Goal: Task Accomplishment & Management: Use online tool/utility

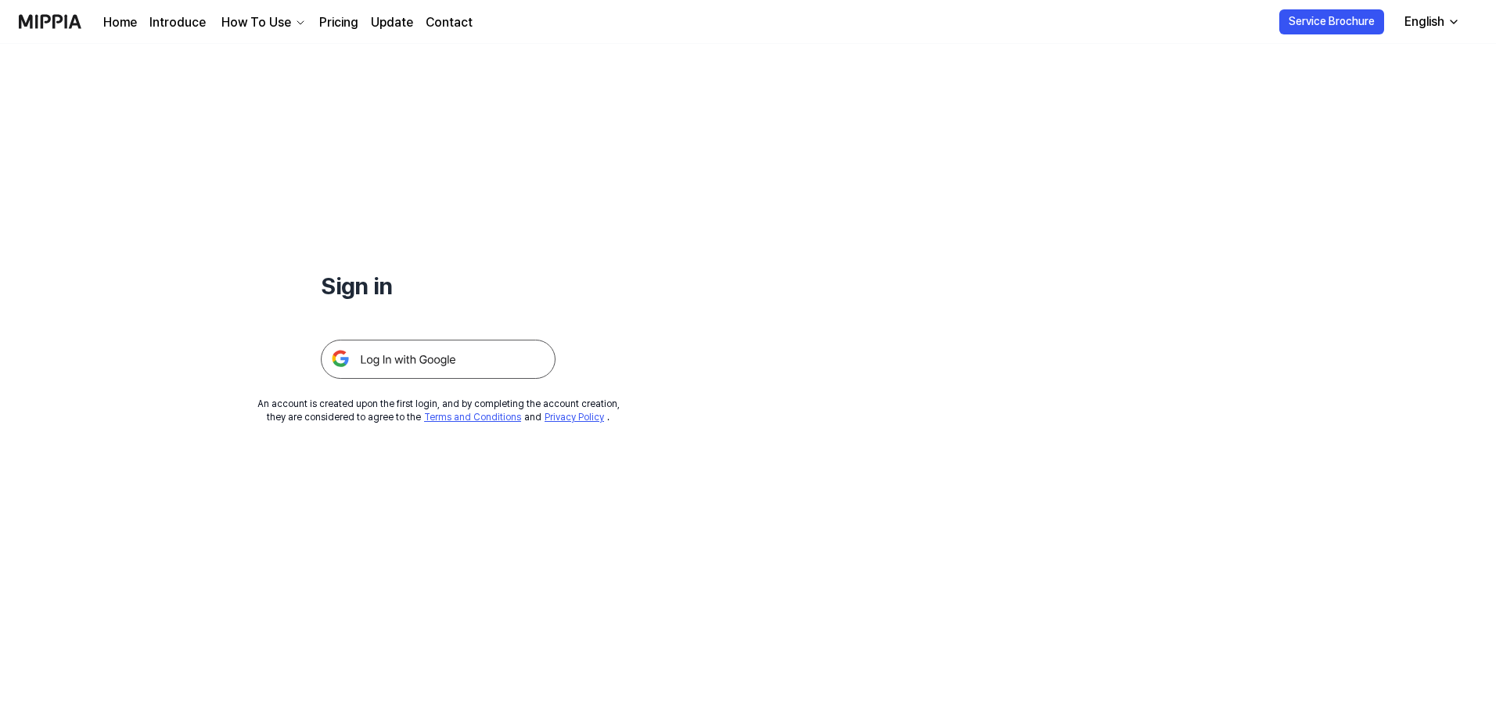
click at [506, 350] on img at bounding box center [438, 359] width 235 height 39
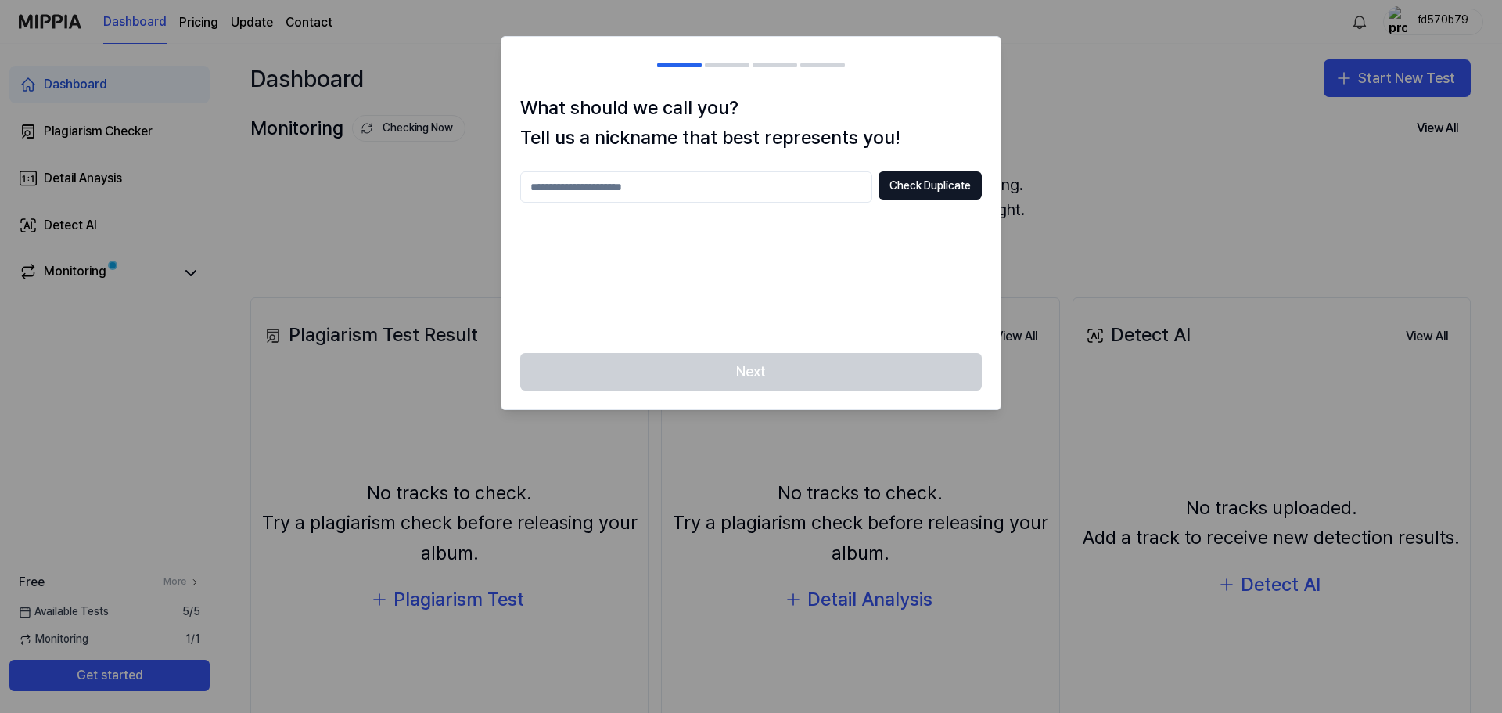
click at [796, 183] on input "text" at bounding box center [696, 186] width 352 height 31
type input "*"
type input "******"
click at [926, 177] on button "Check Duplicate" at bounding box center [930, 185] width 103 height 28
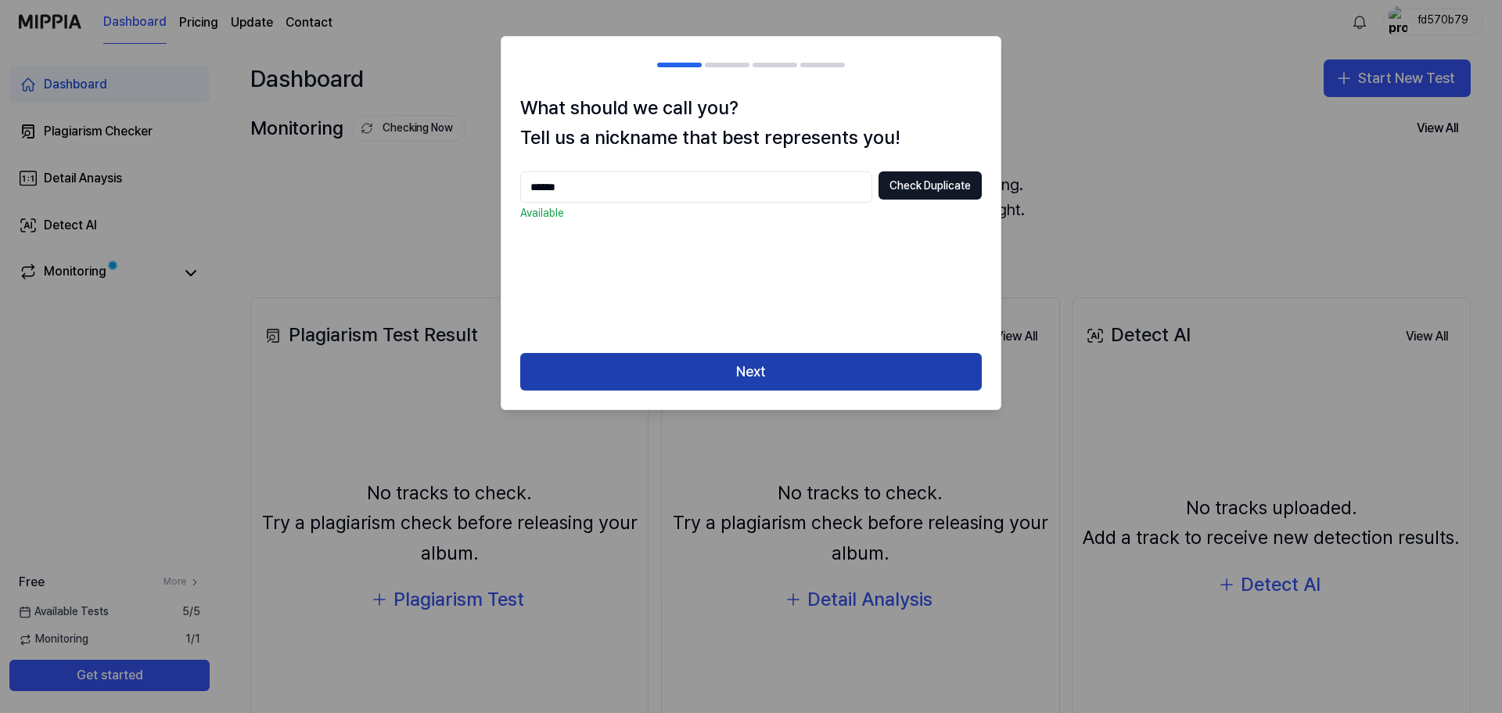
click at [752, 385] on button "Next" at bounding box center [751, 372] width 462 height 38
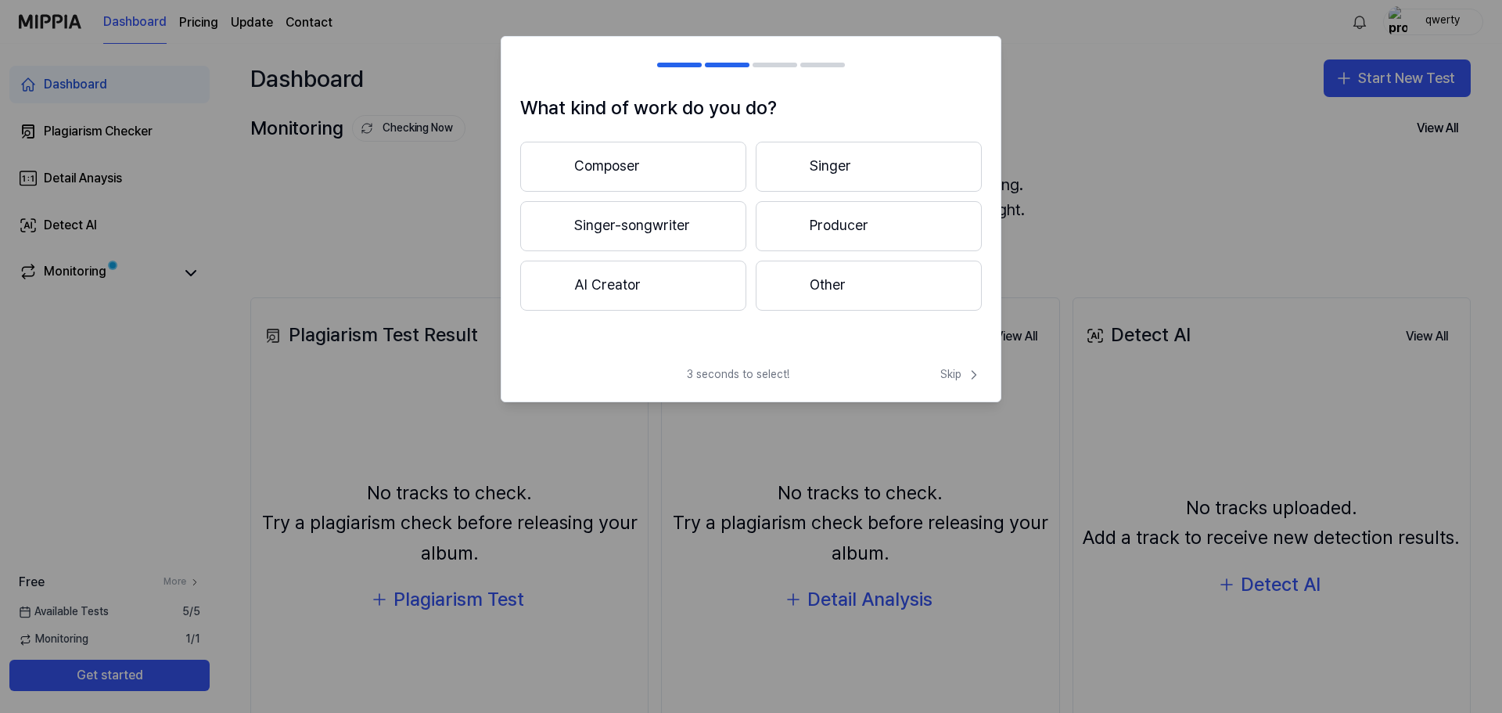
click at [677, 162] on button "Composer" at bounding box center [633, 167] width 226 height 50
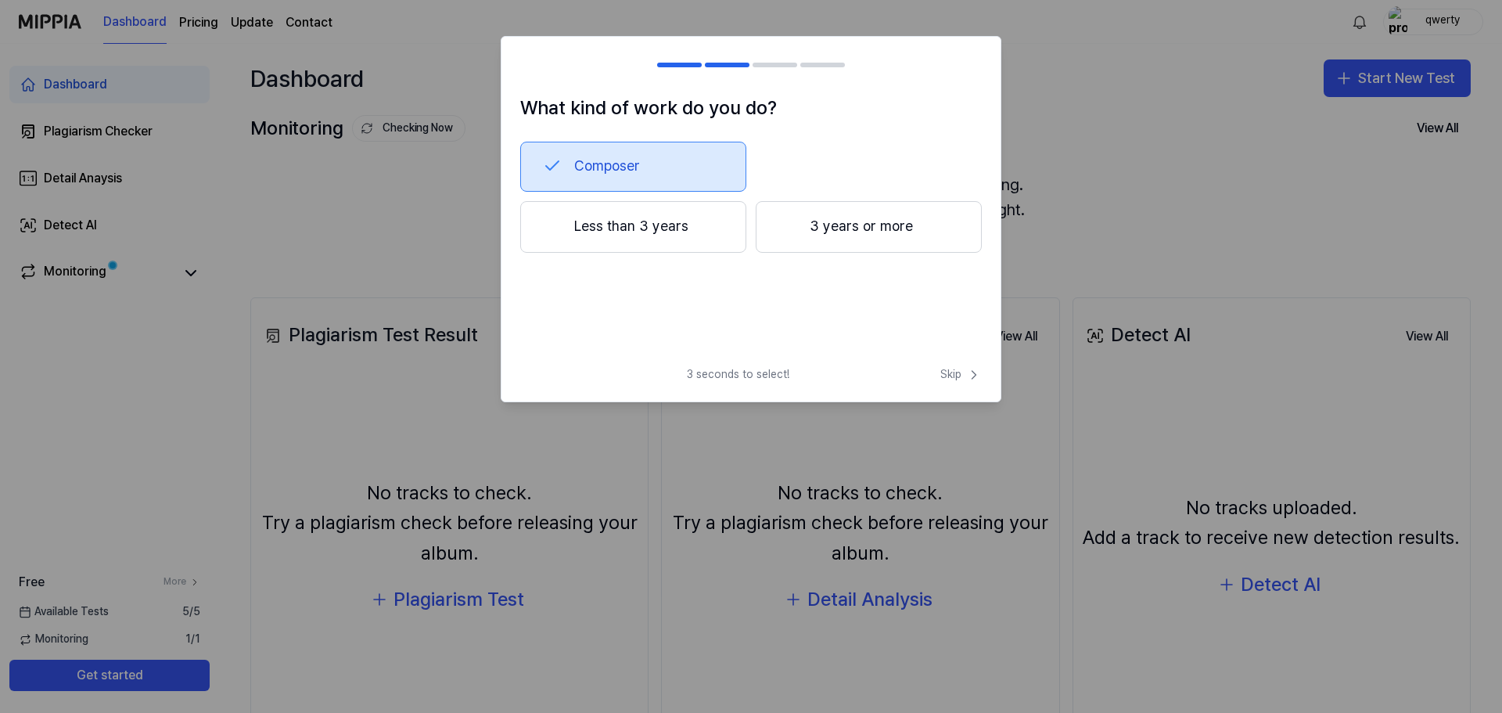
click at [724, 224] on button "Less than 3 years" at bounding box center [633, 227] width 226 height 52
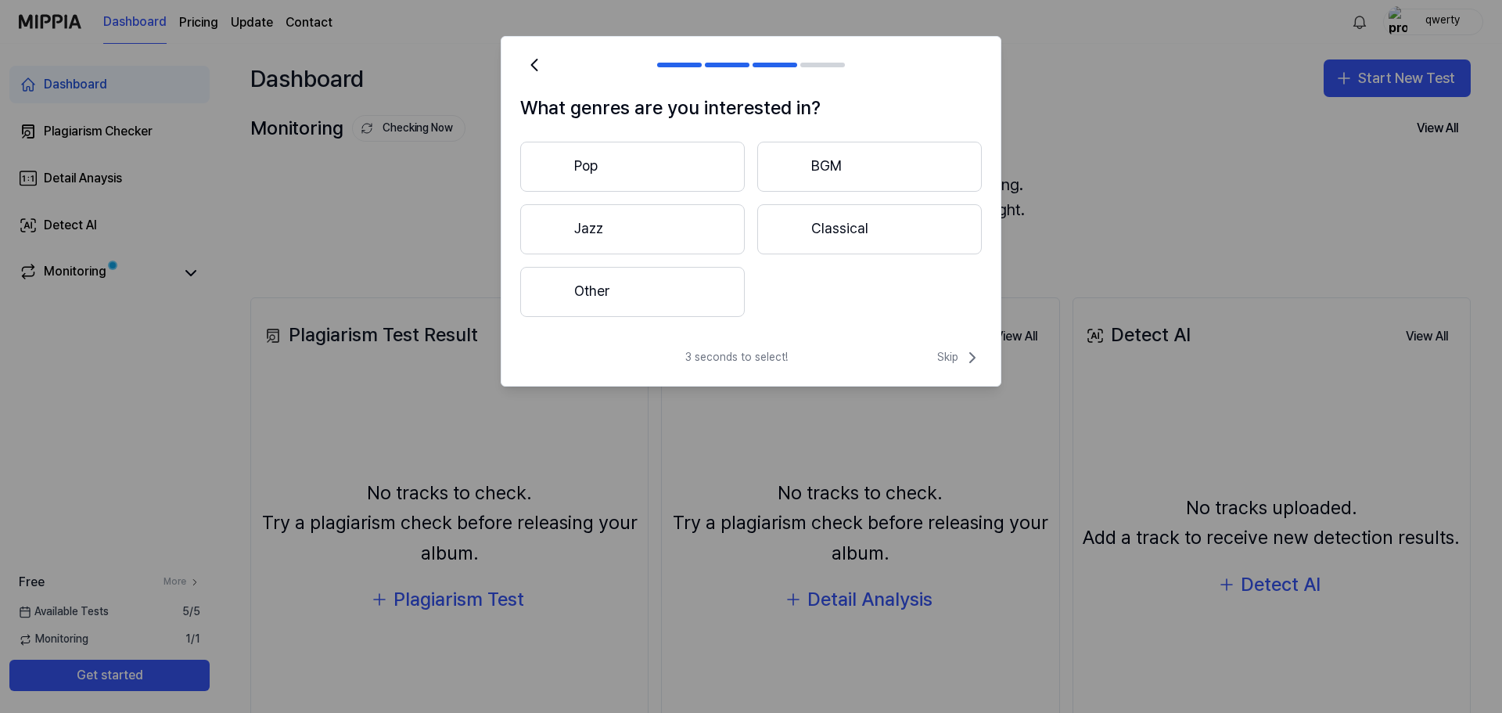
click at [763, 189] on button "BGM" at bounding box center [869, 167] width 225 height 50
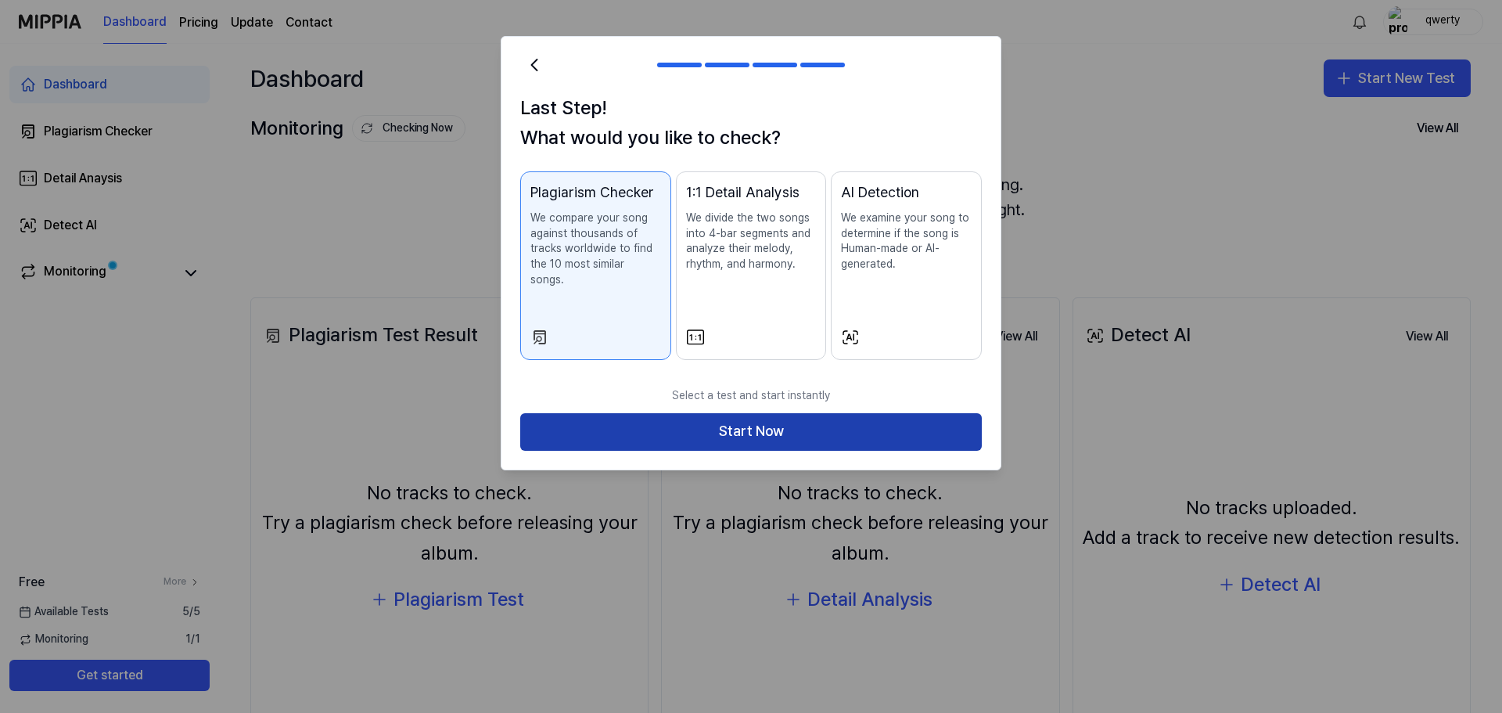
click at [790, 413] on button "Start Now" at bounding box center [751, 432] width 462 height 38
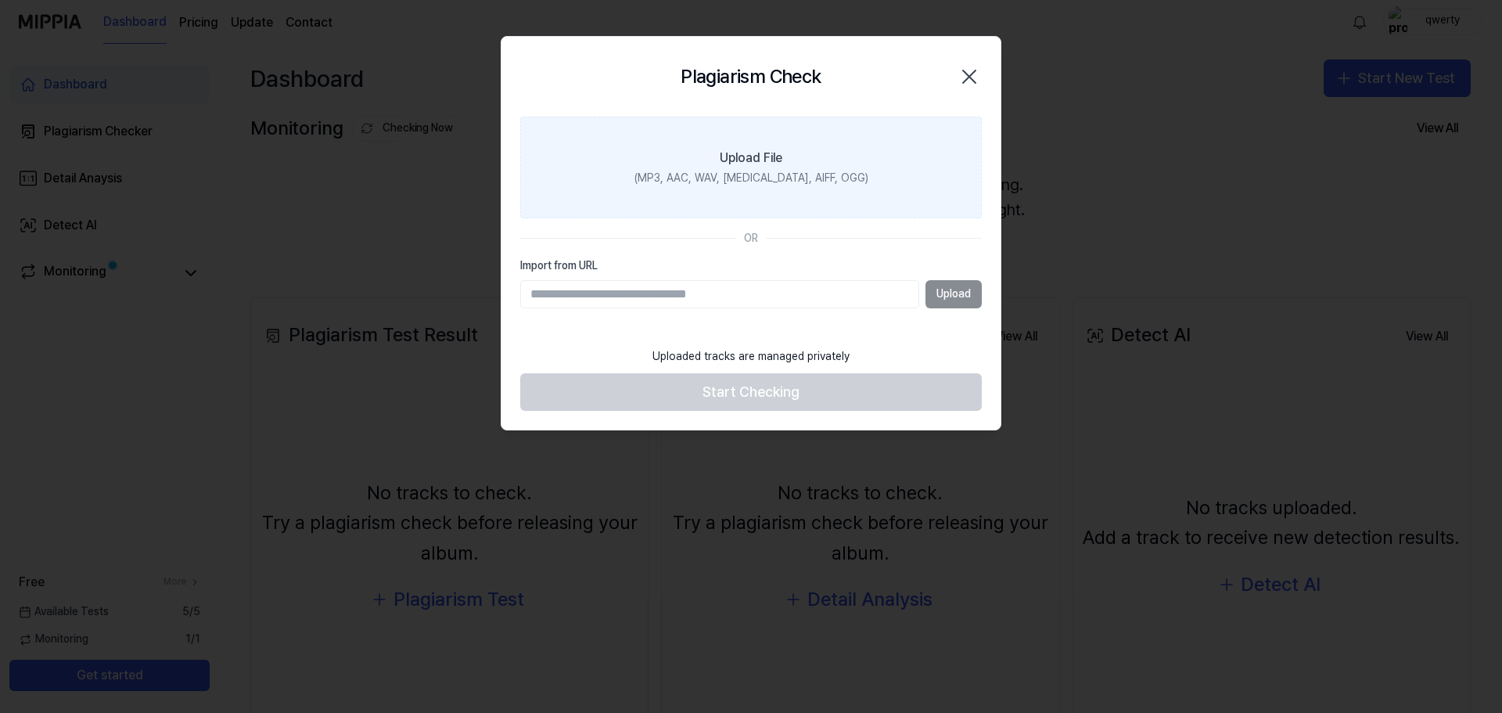
click at [831, 156] on label "Upload File (MP3, AAC, WAV, FLAC, AIFF, OGG)" at bounding box center [751, 168] width 462 height 102
click at [0, 0] on input "Upload File (MP3, AAC, WAV, FLAC, AIFF, OGG)" at bounding box center [0, 0] width 0 height 0
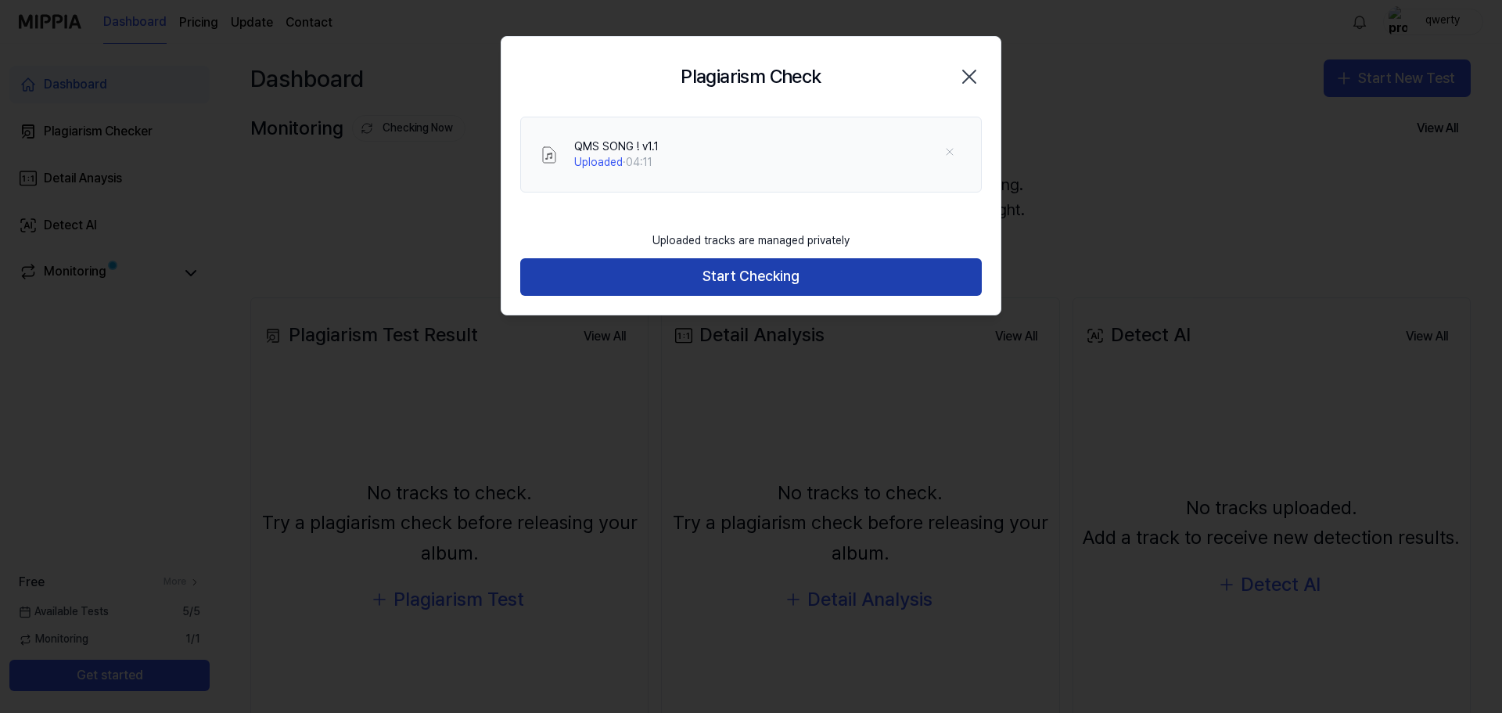
click at [710, 278] on button "Start Checking" at bounding box center [751, 277] width 462 height 38
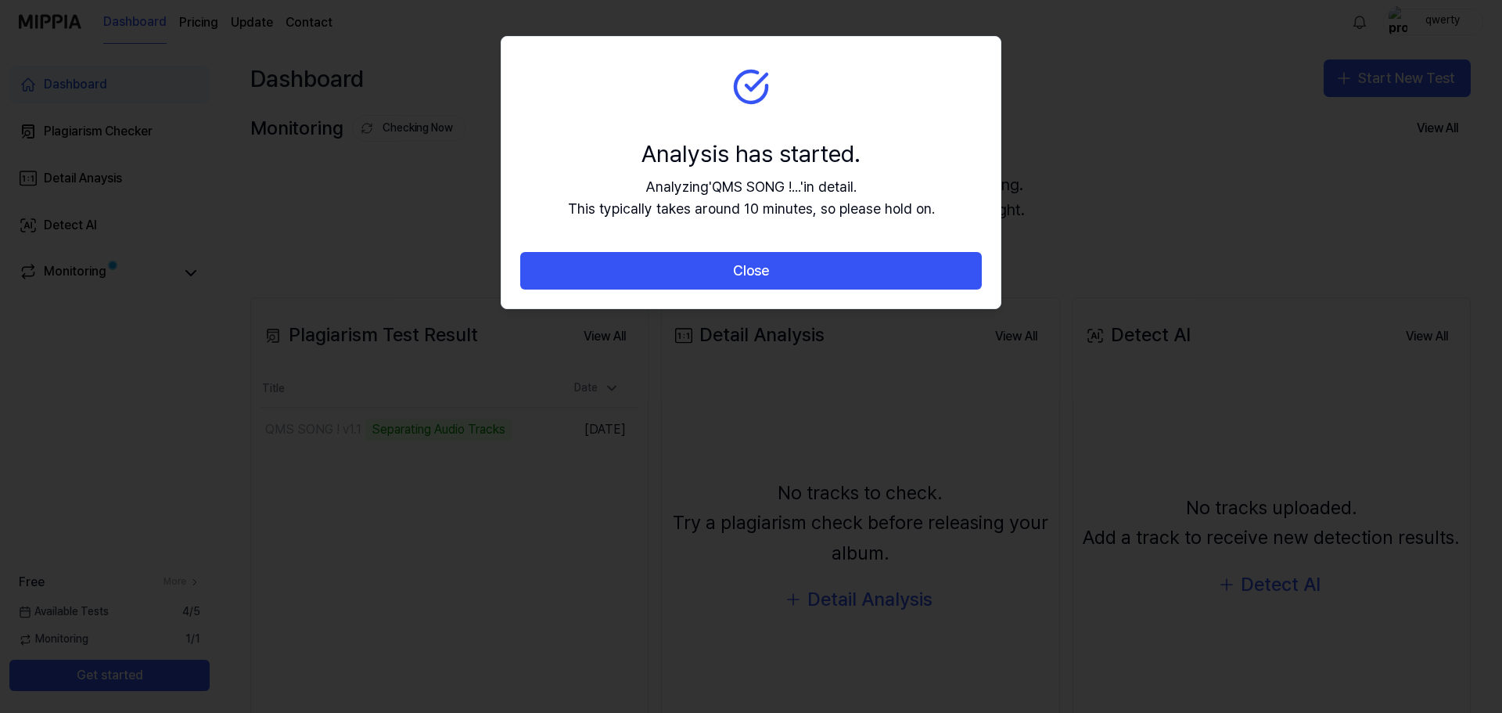
click at [710, 278] on button "Close" at bounding box center [751, 271] width 462 height 38
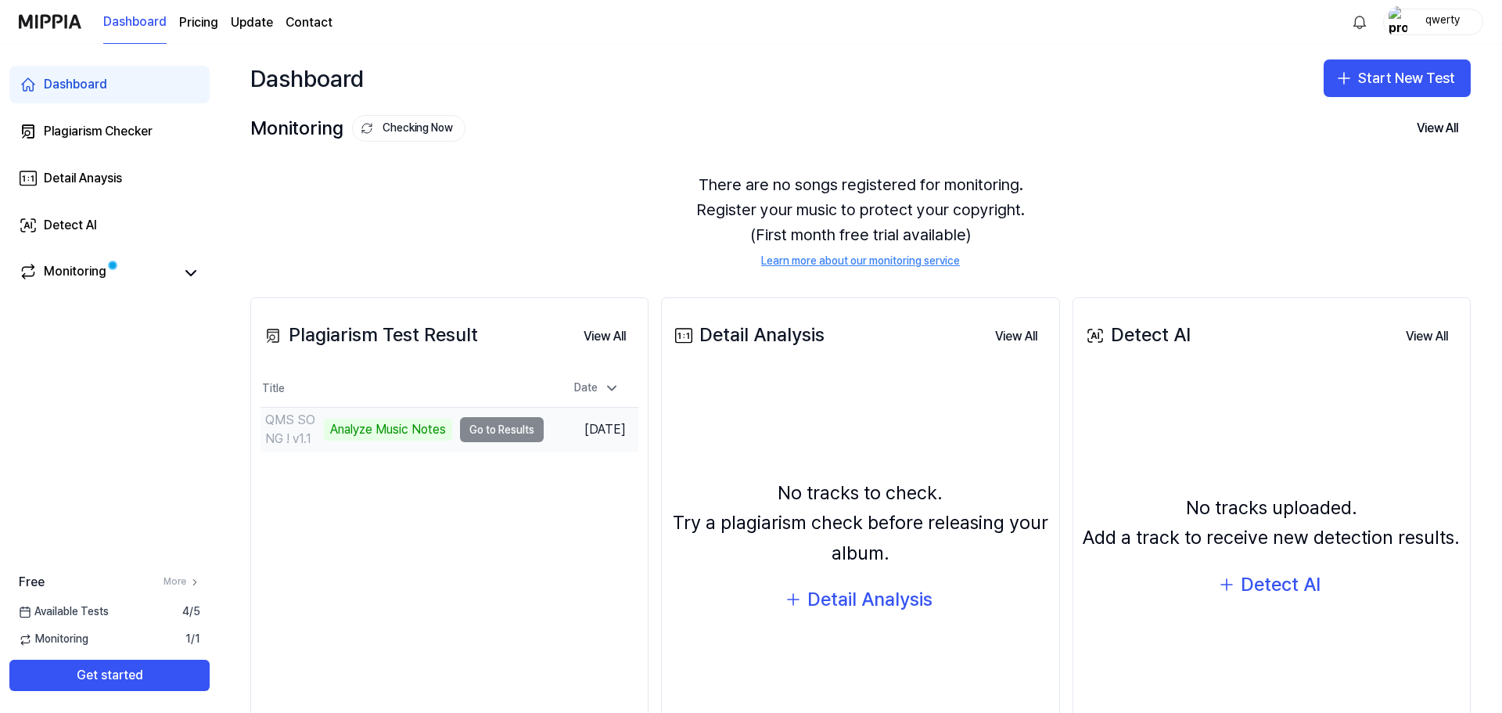
click at [519, 430] on td "QMS SONG ! v1.1 Analyze Music Notes Go to Results" at bounding box center [402, 430] width 283 height 44
click at [484, 439] on td "QMS SONG ! v1.1 Analyze Music Notes Go to Results" at bounding box center [402, 430] width 283 height 44
click at [473, 426] on td "QMS SONG ! v1.1 Analyze Music Notes Go to Results" at bounding box center [402, 430] width 283 height 44
click at [550, 431] on td "Sep 14, 2025" at bounding box center [591, 430] width 95 height 45
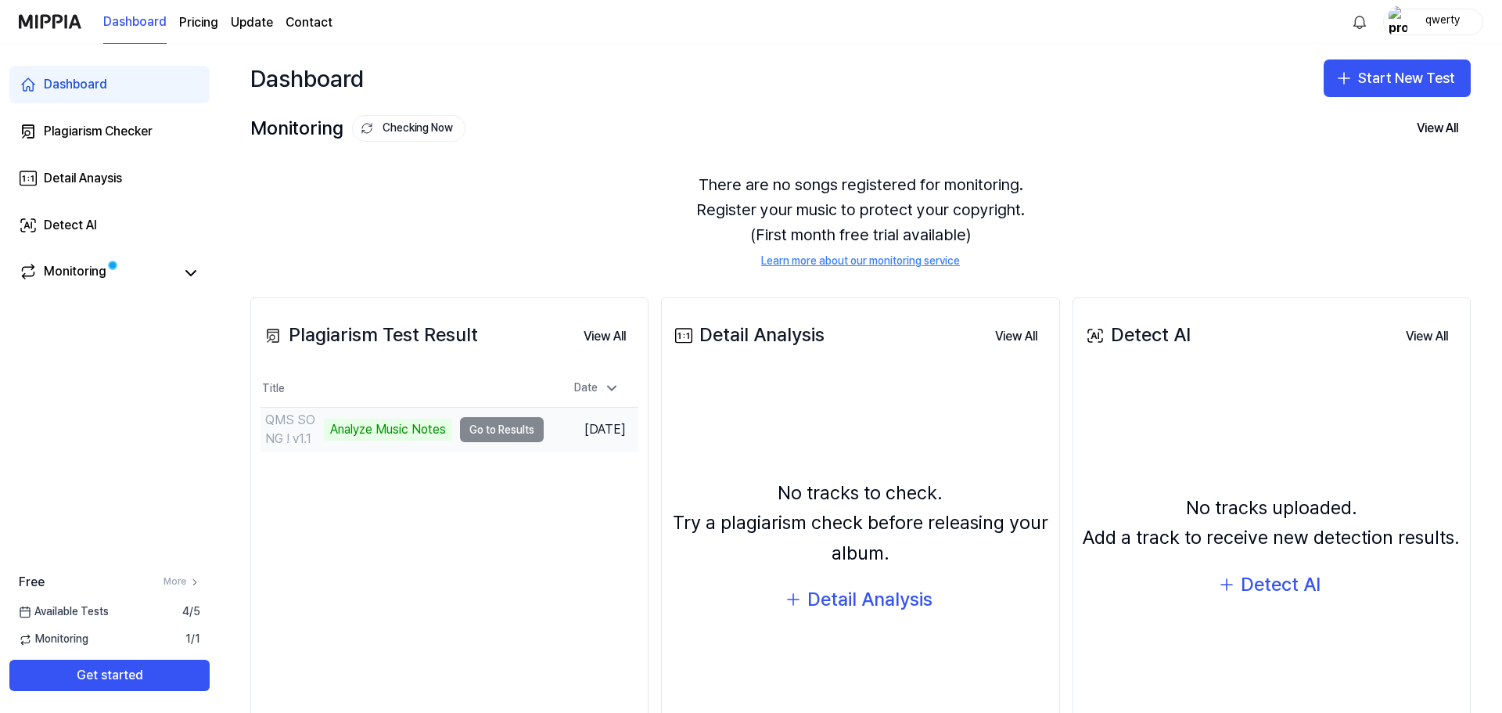
click at [550, 431] on td "Sep 14, 2025" at bounding box center [591, 430] width 95 height 45
click at [519, 429] on td "QMS SONG ! v1.1 Analyze Music Notes Go to Results" at bounding box center [402, 430] width 283 height 44
click at [459, 425] on td "QMS SONG ! v1.1 Analyze Music Notes Go to Results" at bounding box center [402, 430] width 283 height 44
click at [324, 419] on div "Analyze Music Notes" at bounding box center [388, 430] width 128 height 22
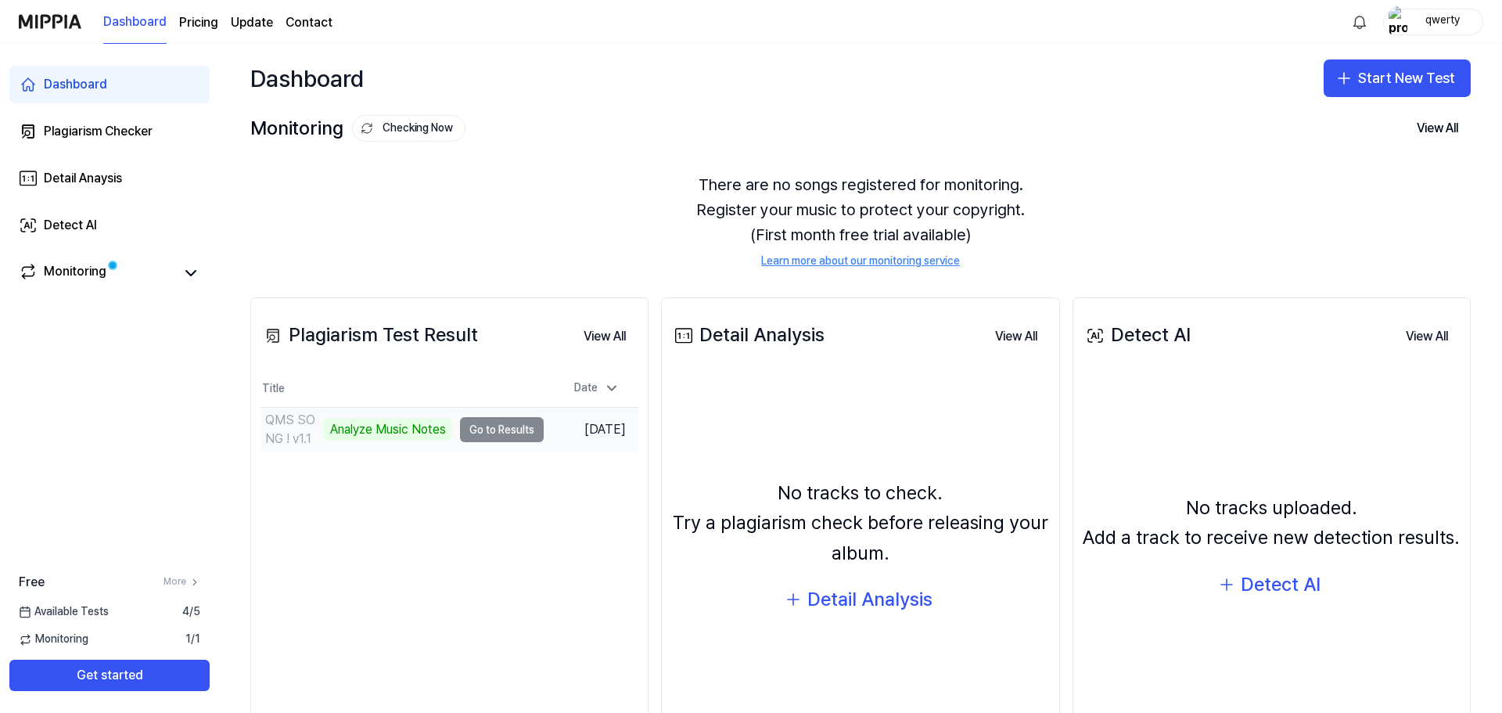
click at [324, 419] on div "Analyze Music Notes" at bounding box center [388, 430] width 128 height 22
click at [275, 422] on div "QMS SONG ! v1.1" at bounding box center [293, 430] width 56 height 38
click at [587, 386] on div "Date" at bounding box center [597, 388] width 58 height 25
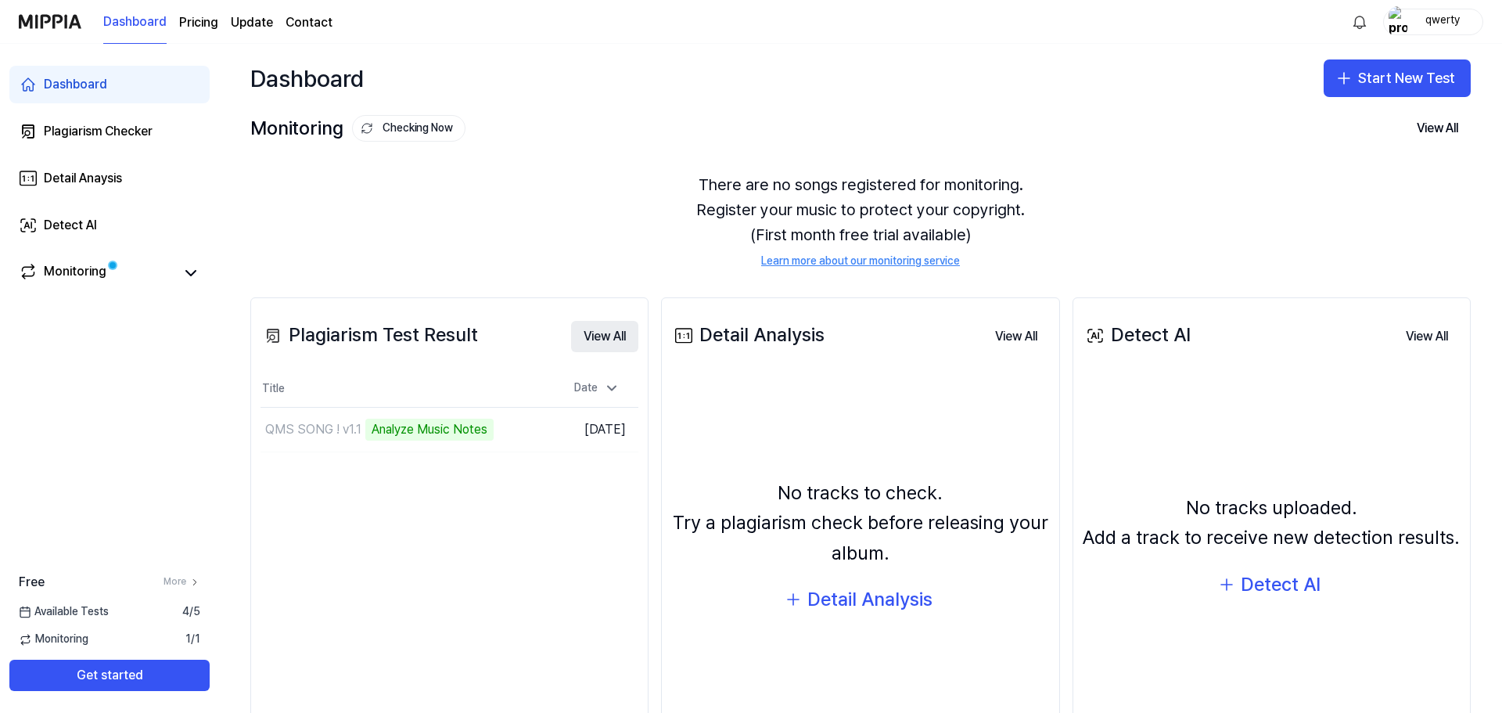
click at [601, 347] on button "View All" at bounding box center [604, 336] width 67 height 31
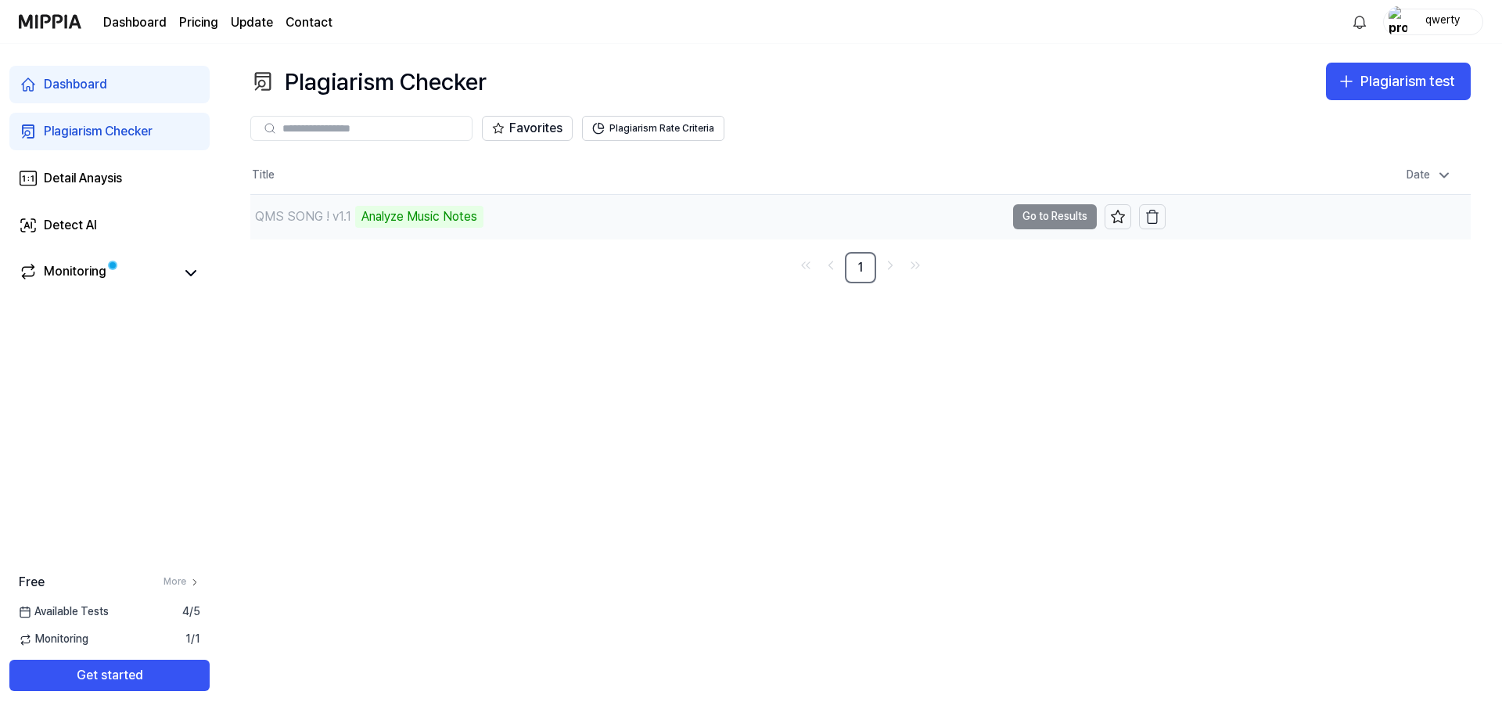
click at [1079, 214] on td "QMS SONG ! v1.1 Analyze Music Notes Go to Results" at bounding box center [707, 217] width 915 height 44
click at [1119, 210] on icon at bounding box center [1118, 217] width 16 height 16
click at [74, 256] on div "Monitoring" at bounding box center [109, 272] width 200 height 38
click at [171, 289] on div "Monitoring" at bounding box center [109, 272] width 200 height 38
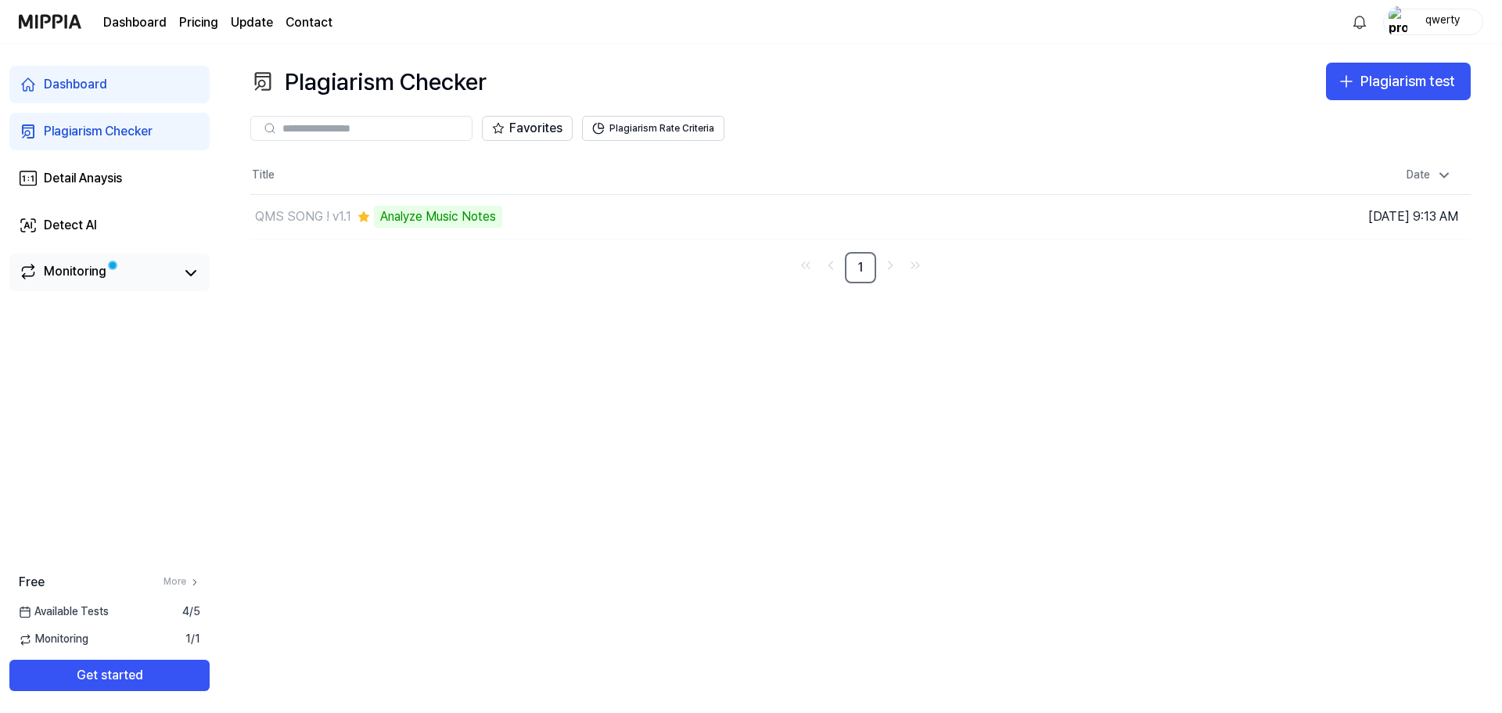
click at [179, 267] on div "Monitoring" at bounding box center [109, 273] width 181 height 22
click at [190, 266] on icon at bounding box center [190, 273] width 19 height 19
click at [138, 278] on link "Monitoring" at bounding box center [97, 273] width 156 height 22
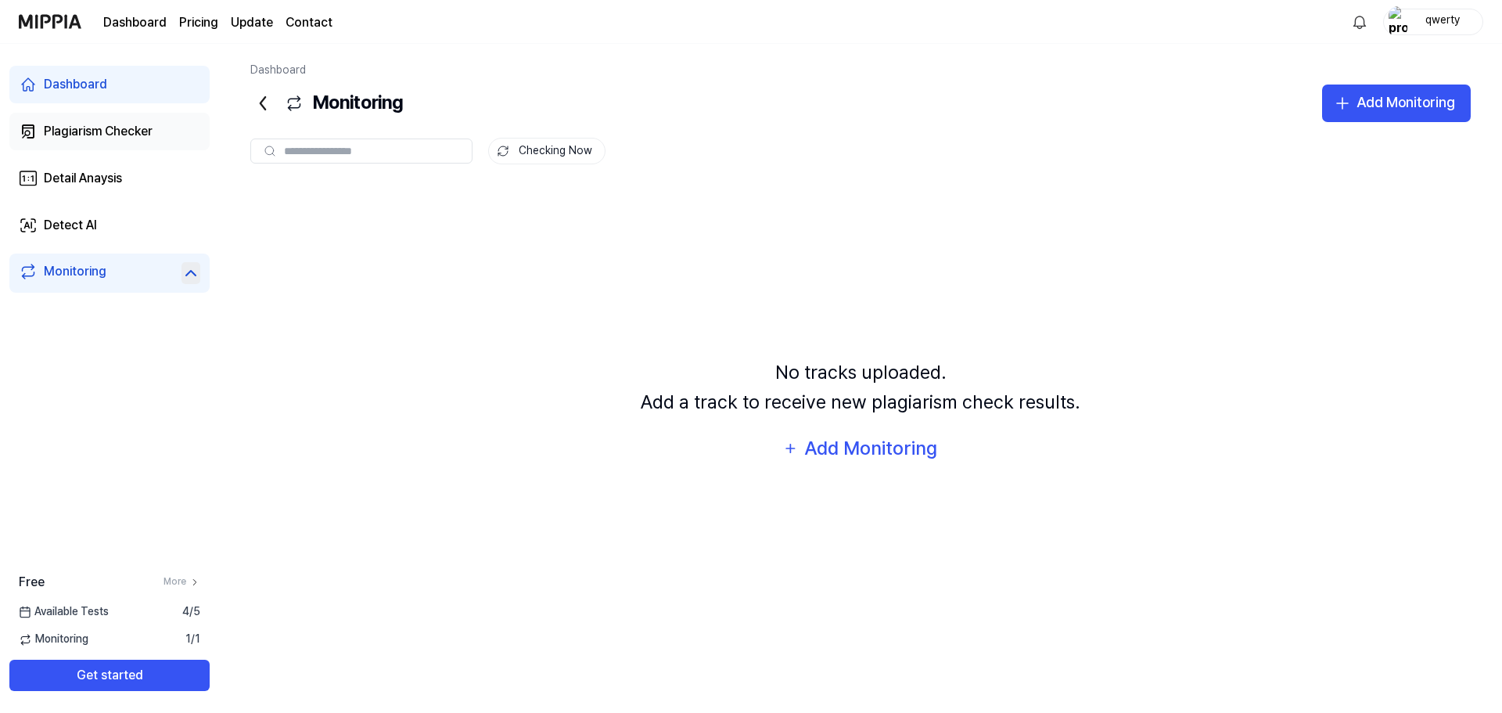
click at [131, 138] on div "Plagiarism Checker" at bounding box center [98, 131] width 109 height 19
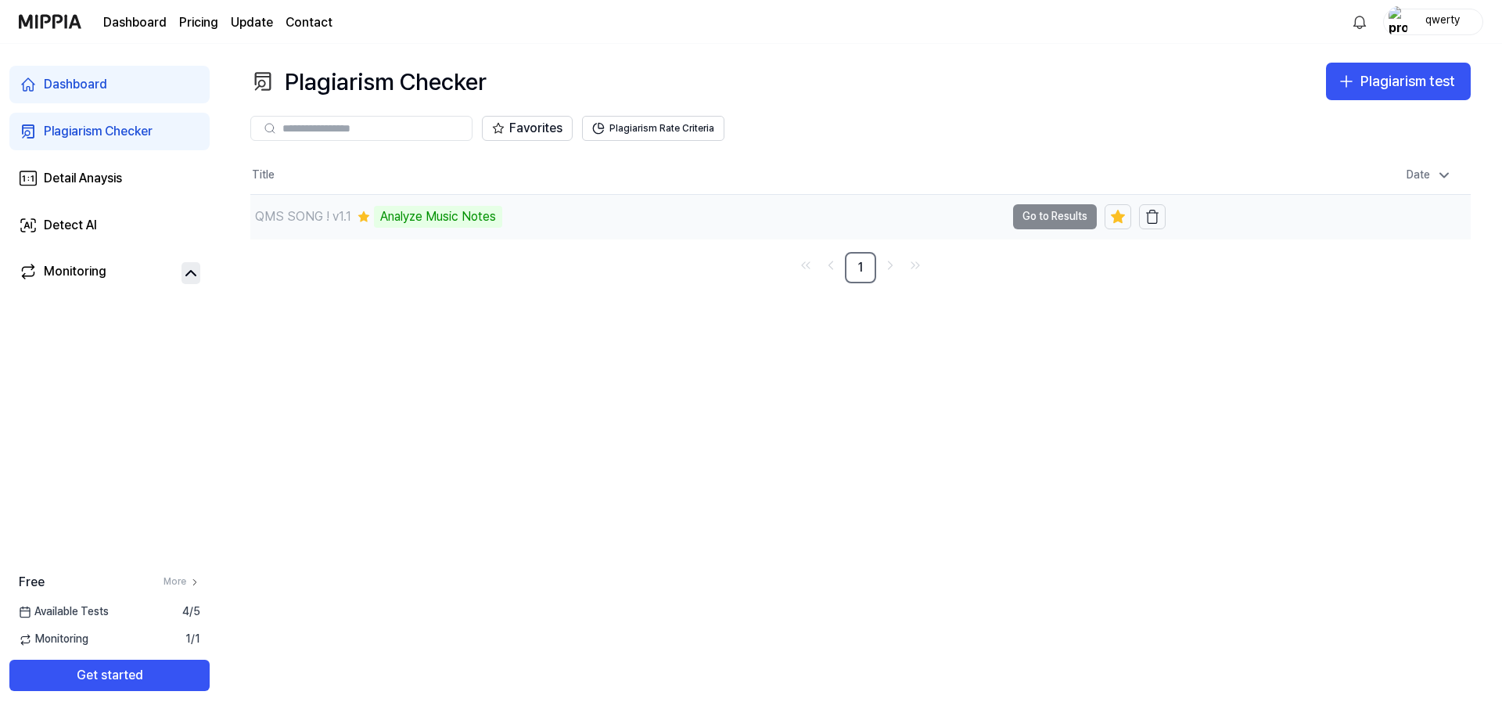
click at [990, 204] on div "QMS SONG ! v1.1 Analyze Music Notes" at bounding box center [627, 217] width 755 height 44
click at [1043, 217] on td "QMS SONG ! v1.1 Analyze Music Notes Go to Results" at bounding box center [707, 217] width 915 height 44
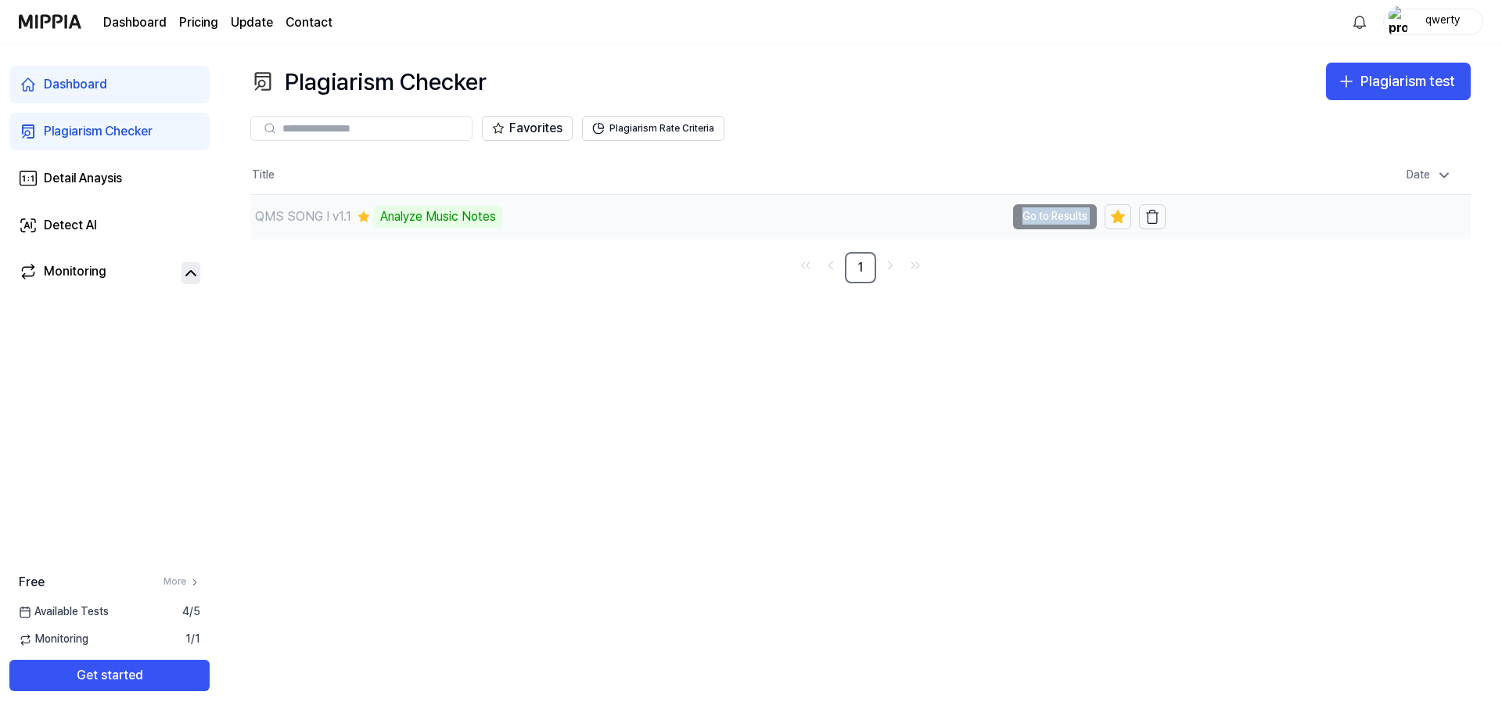
click at [1043, 217] on td "QMS SONG ! v1.1 Analyze Music Notes Go to Results" at bounding box center [707, 217] width 915 height 44
click at [1033, 217] on button "Go to Results" at bounding box center [1055, 216] width 84 height 25
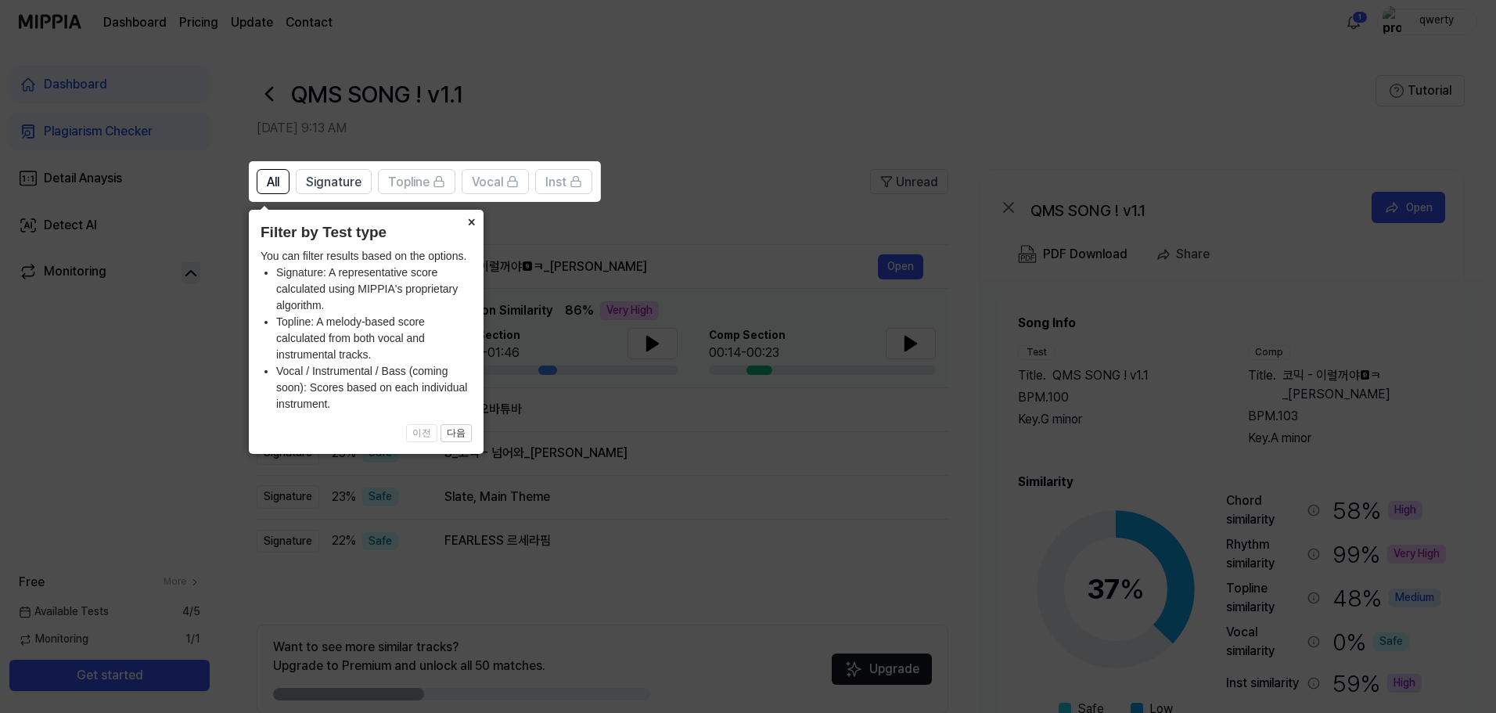
click at [471, 219] on button "×" at bounding box center [470, 221] width 25 height 22
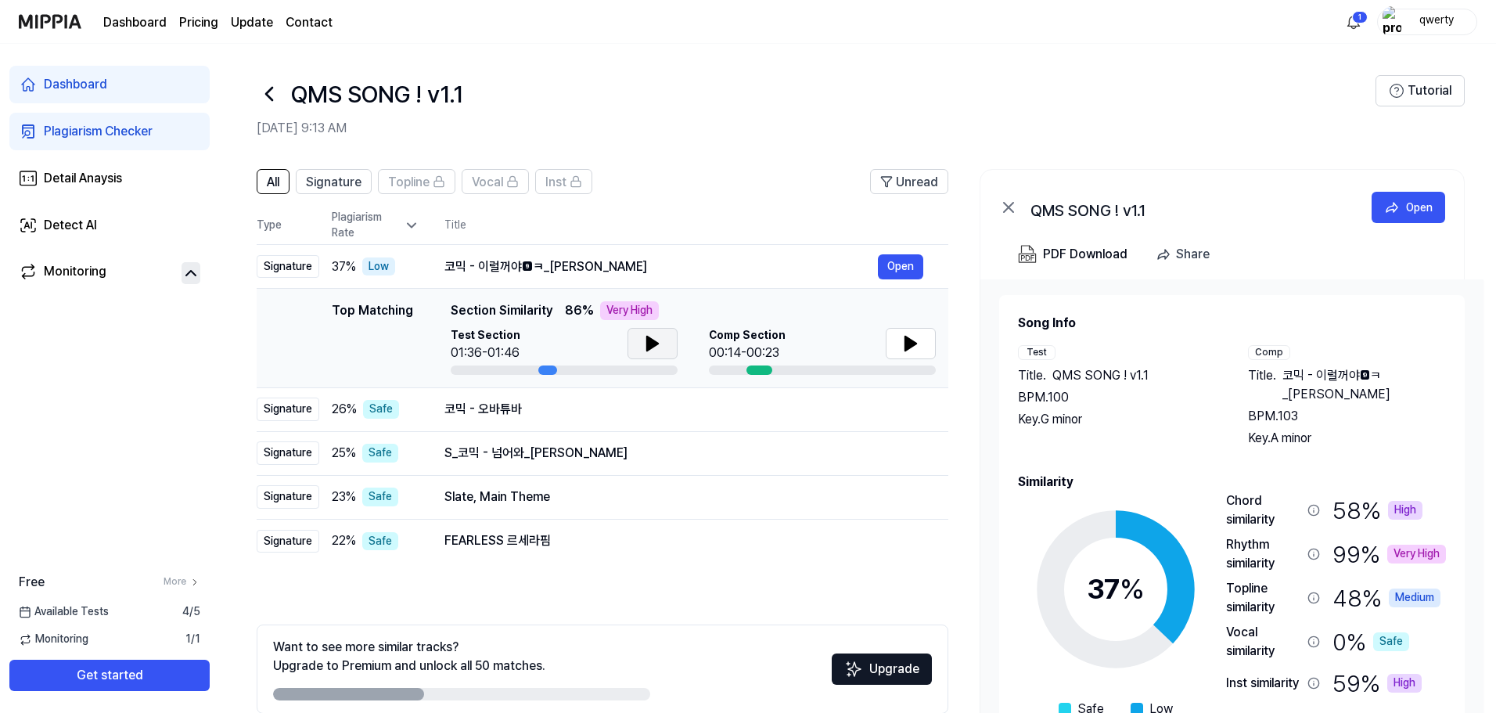
click at [667, 336] on button at bounding box center [652, 343] width 50 height 31
click at [900, 350] on button at bounding box center [911, 343] width 50 height 31
click at [896, 269] on button "Open" at bounding box center [900, 266] width 45 height 25
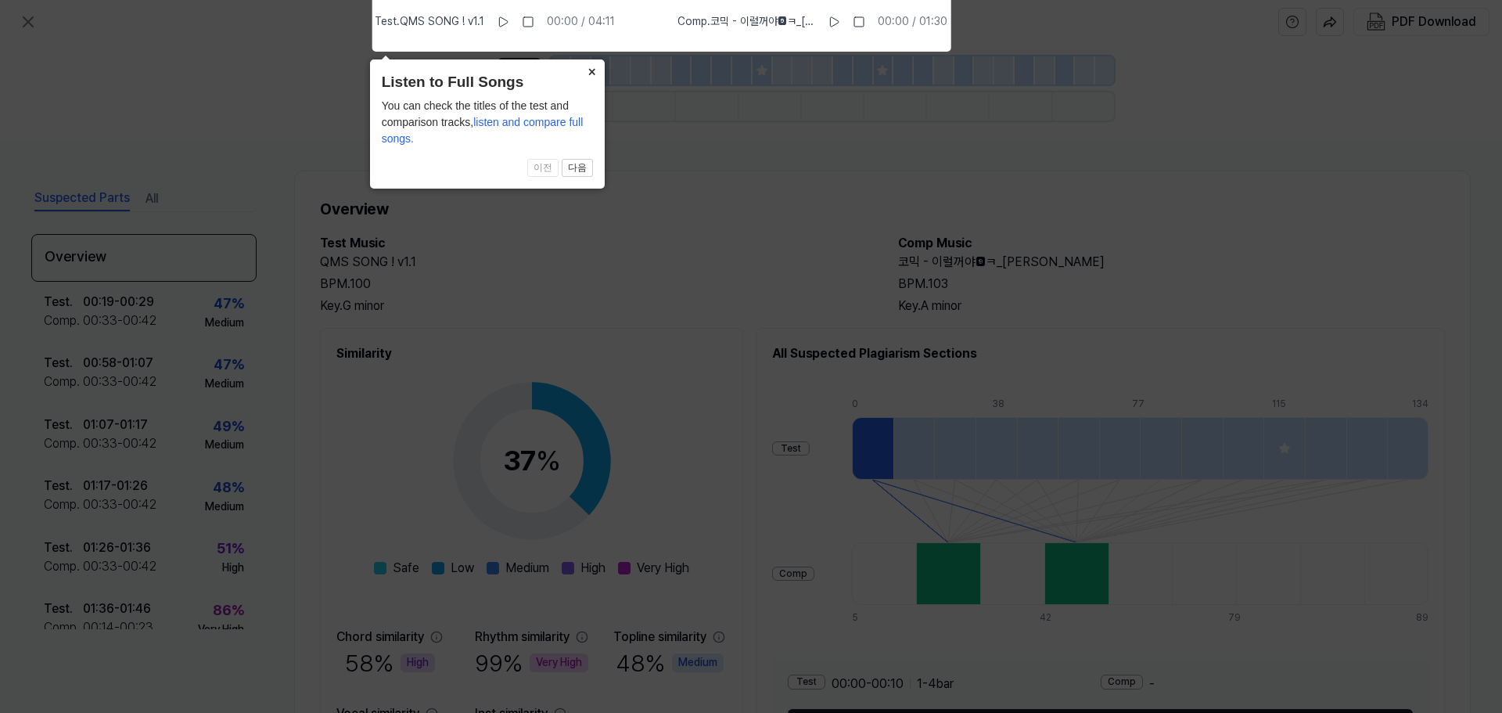
click at [591, 68] on button "×" at bounding box center [592, 70] width 25 height 22
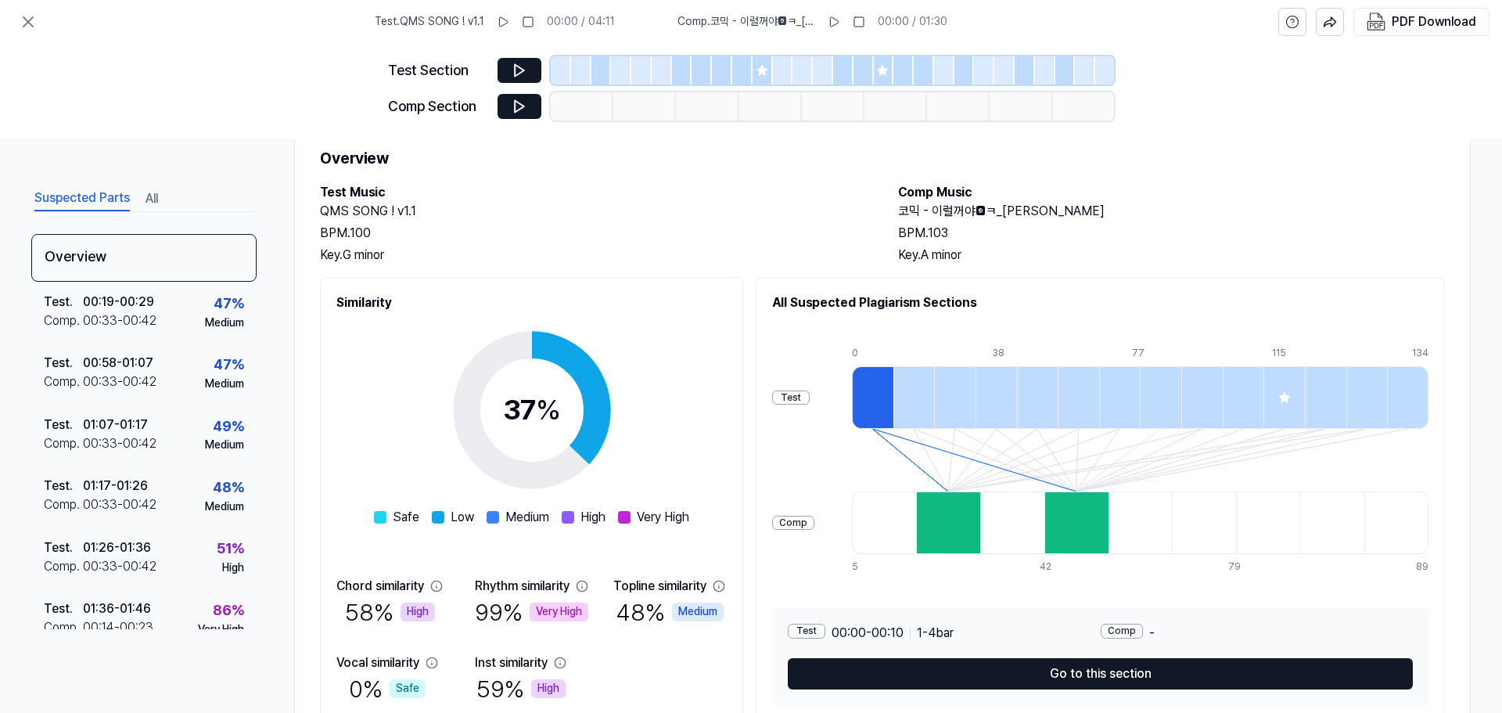
scroll to position [78, 0]
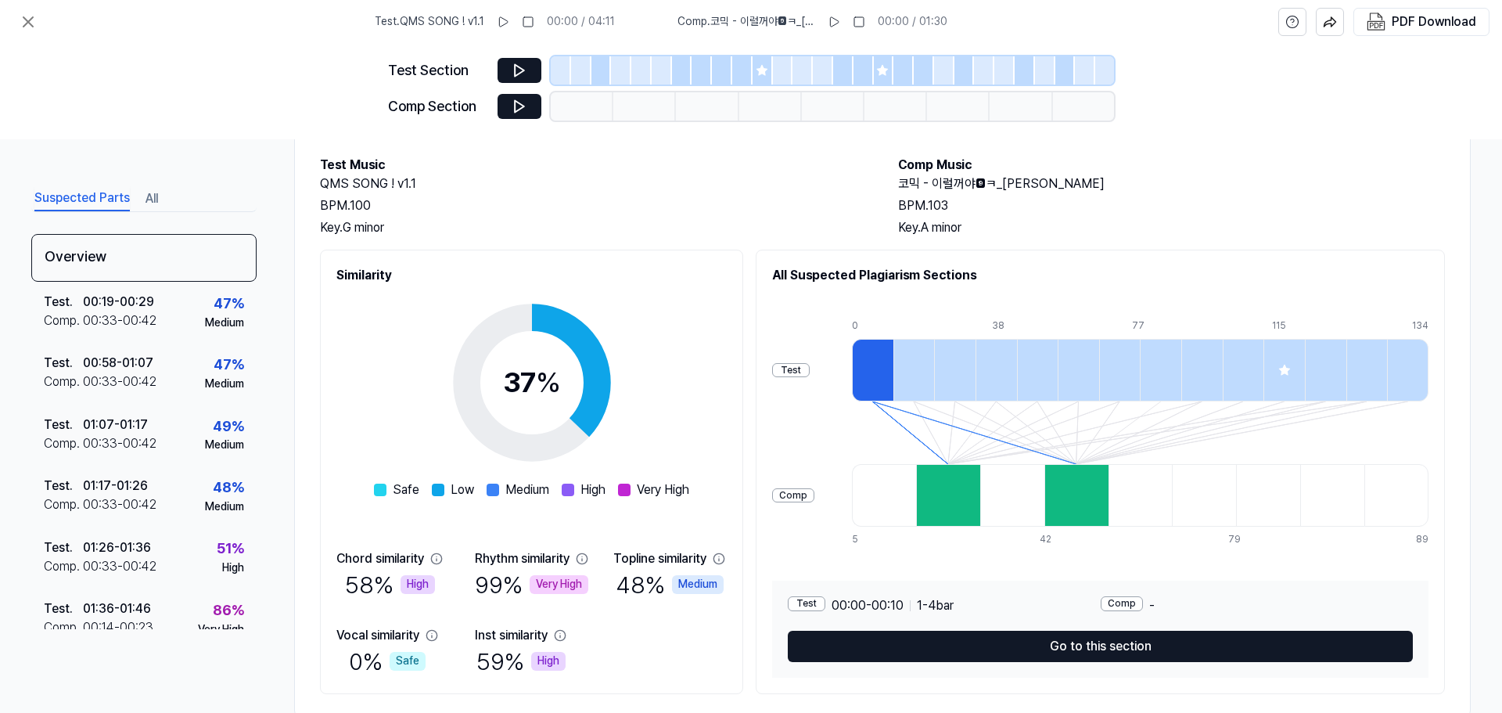
click at [878, 377] on div at bounding box center [872, 370] width 41 height 63
click at [877, 376] on div at bounding box center [872, 370] width 41 height 63
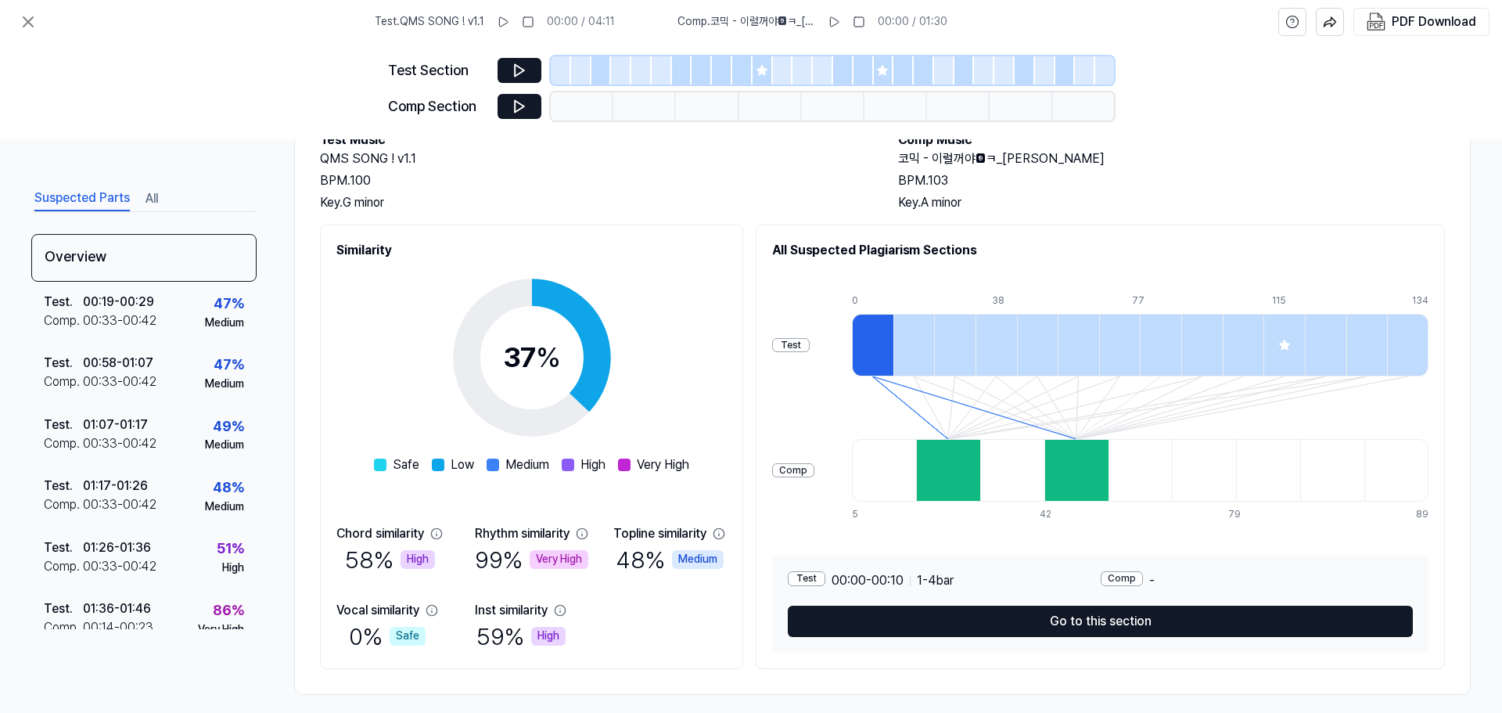
scroll to position [117, 0]
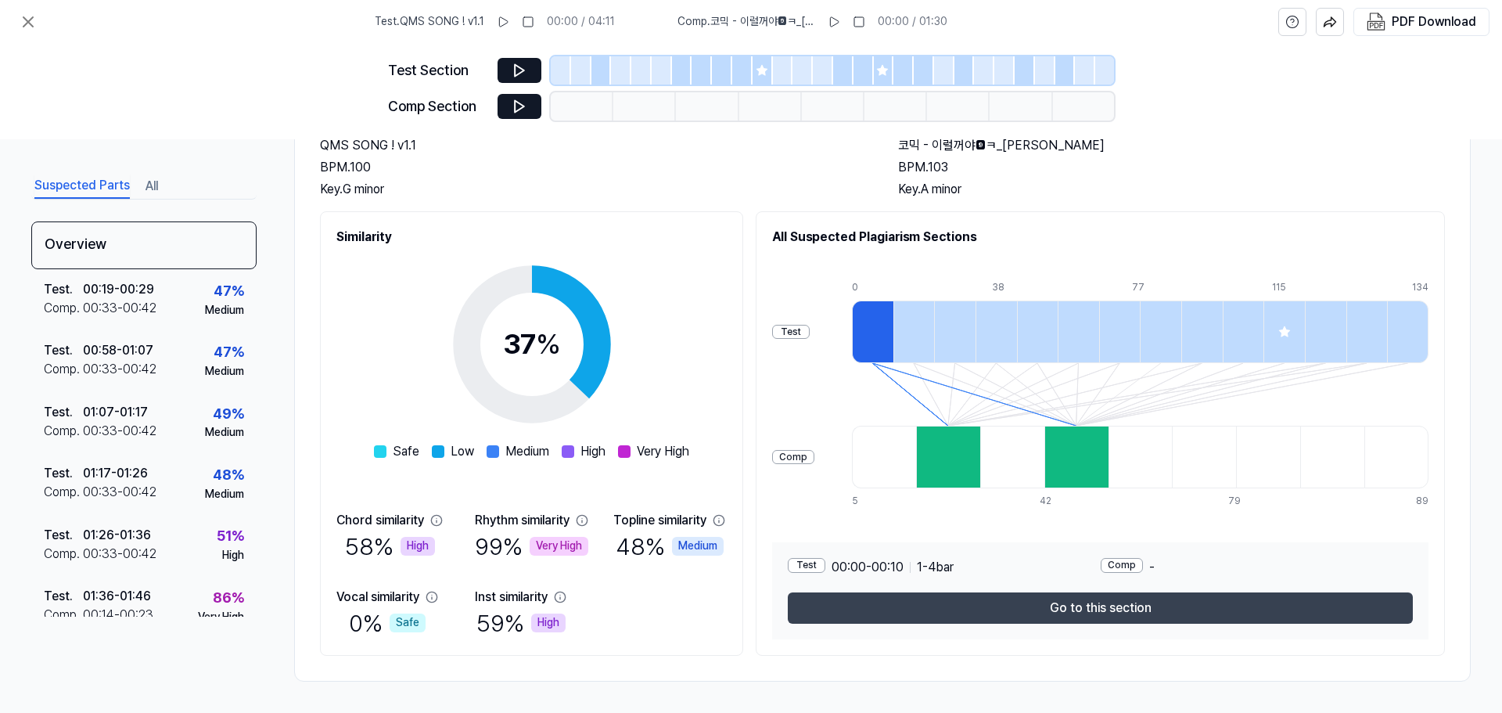
click at [982, 597] on button "Go to this section" at bounding box center [1100, 607] width 625 height 31
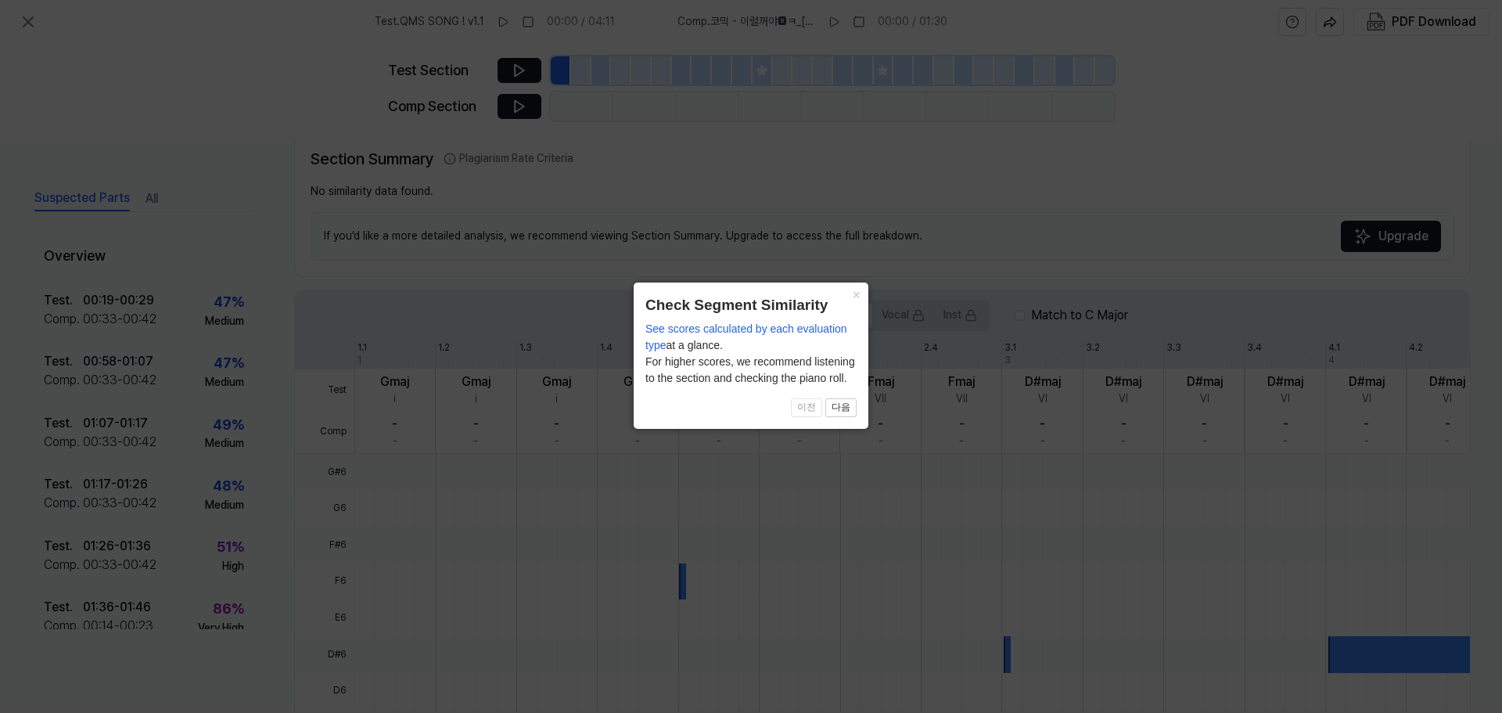
scroll to position [328, 0]
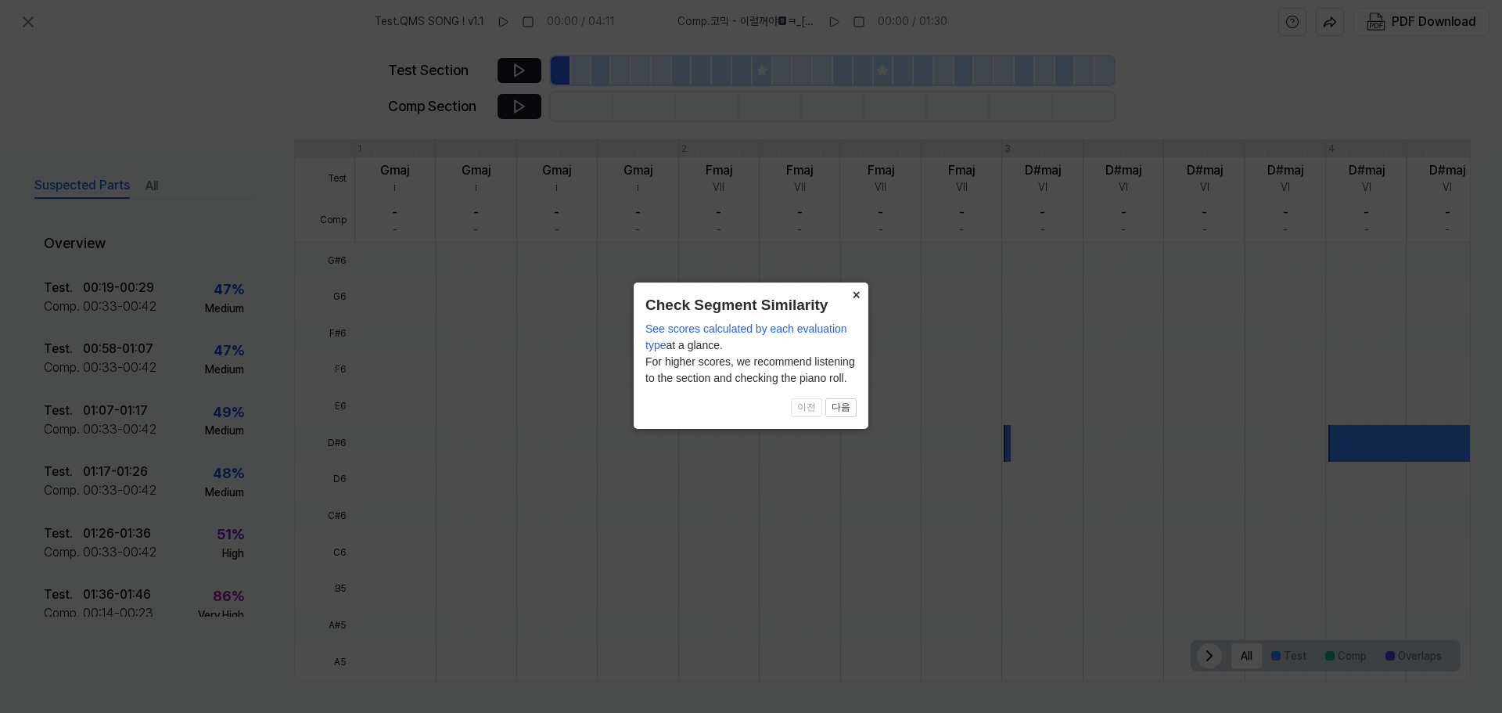
click at [850, 294] on button "×" at bounding box center [855, 293] width 25 height 22
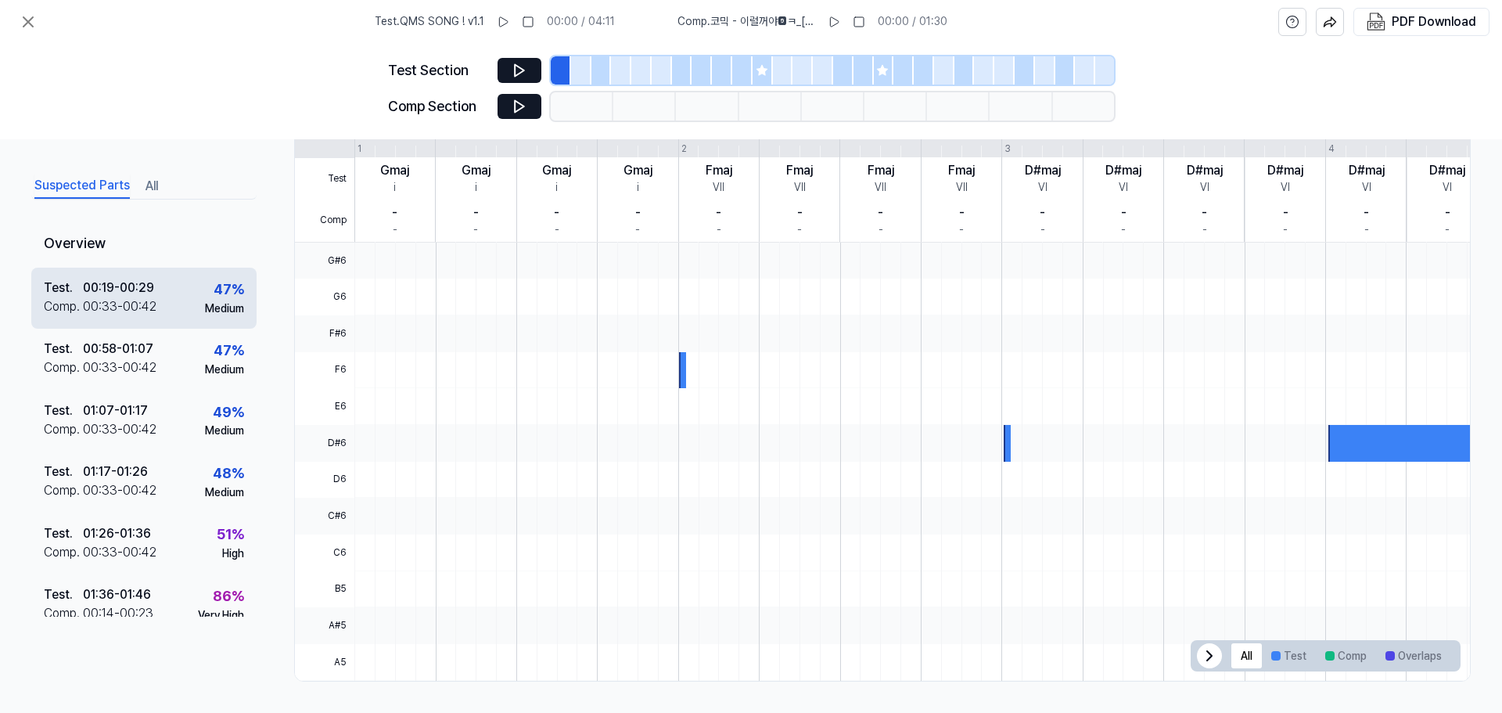
click at [133, 280] on div "00:19 - 00:29" at bounding box center [118, 287] width 71 height 19
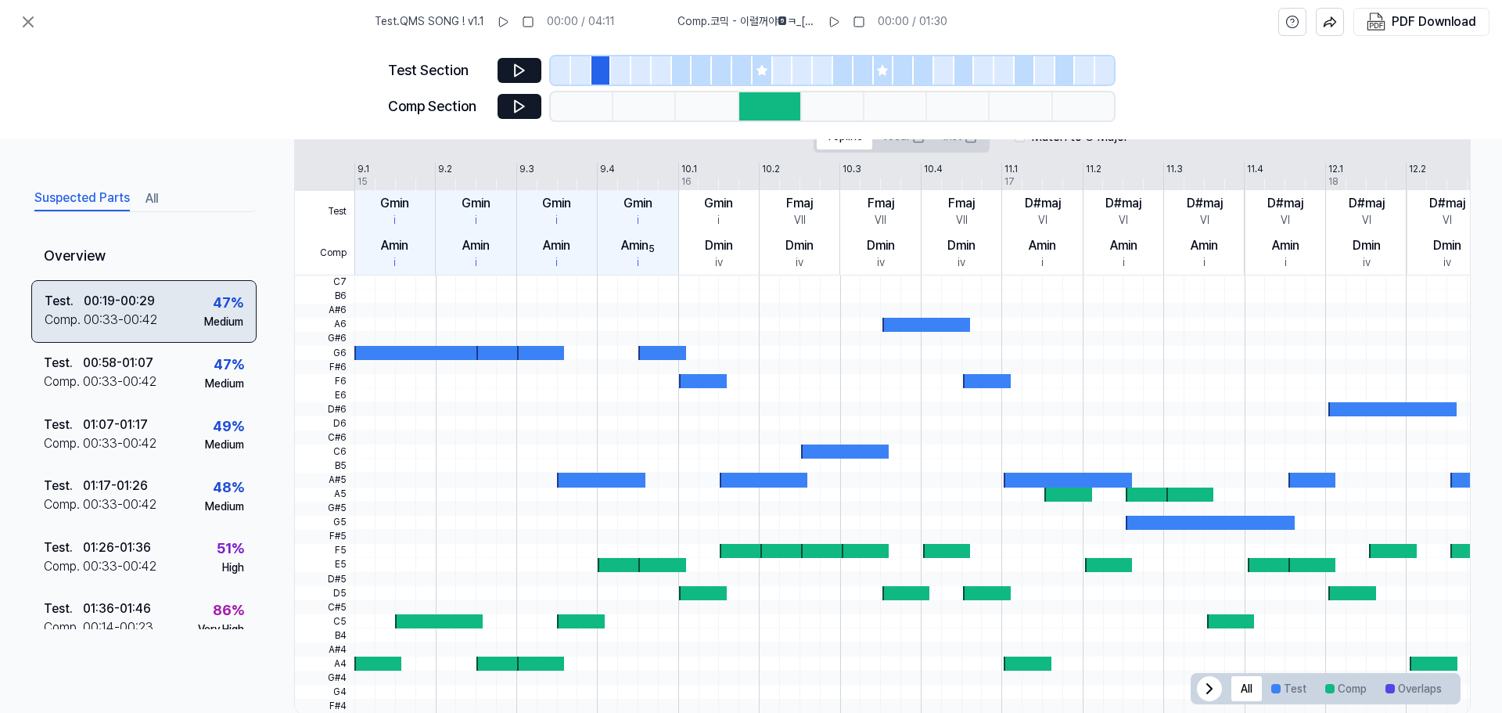
scroll to position [361, 0]
